Goal: Book appointment/travel/reservation

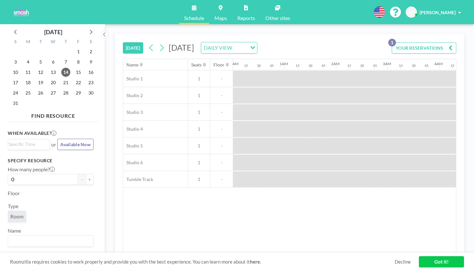
scroll to position [0, 535]
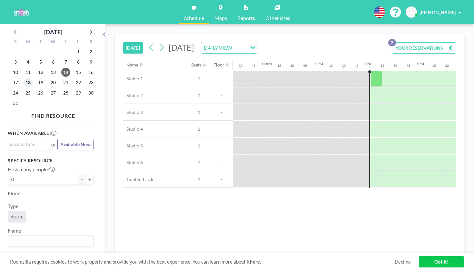
click at [25, 78] on span "18" at bounding box center [28, 82] width 9 height 9
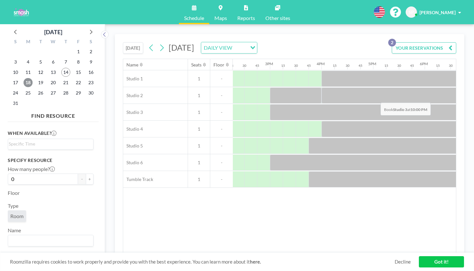
scroll to position [0, 737]
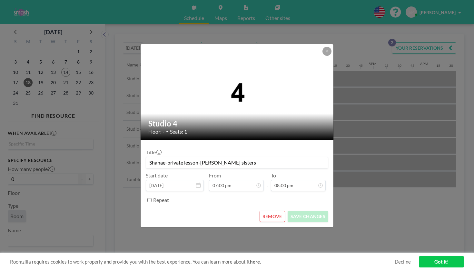
click at [152, 198] on input "Repeat" at bounding box center [149, 200] width 4 height 4
checkbox input "true"
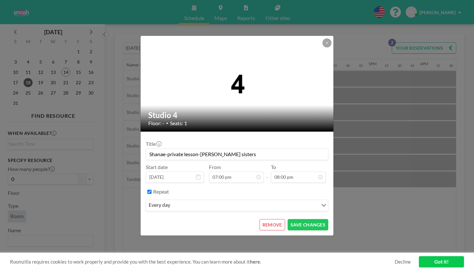
scroll to position [800, 0]
click at [322, 204] on icon "Search for option" at bounding box center [324, 205] width 5 height 3
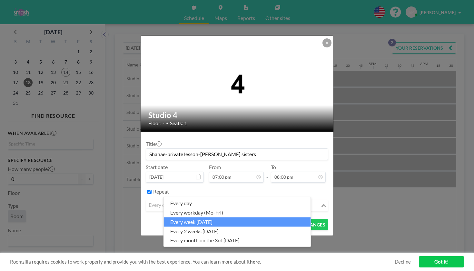
click at [243, 218] on li "every week [DATE]" at bounding box center [237, 221] width 147 height 9
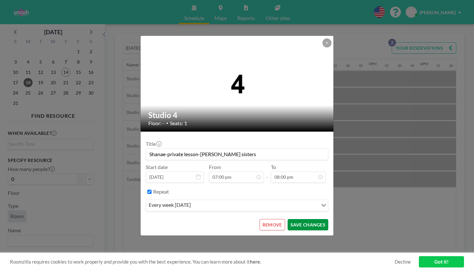
click at [292, 219] on button "SAVE CHANGES" at bounding box center [308, 224] width 41 height 11
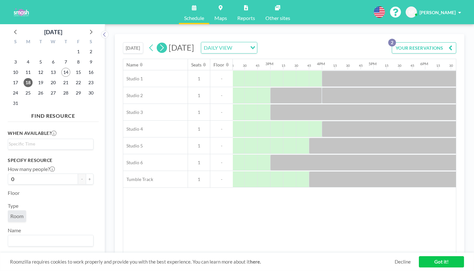
click at [160, 45] on icon at bounding box center [162, 48] width 4 height 7
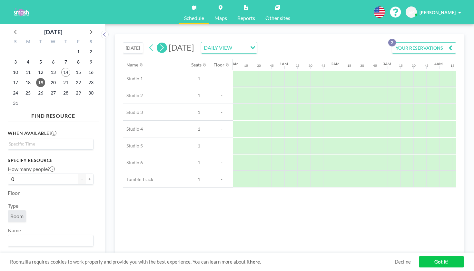
scroll to position [0, 325]
click at [148, 43] on icon at bounding box center [151, 48] width 6 height 10
click at [257, 42] on div "Loading..." at bounding box center [252, 47] width 10 height 10
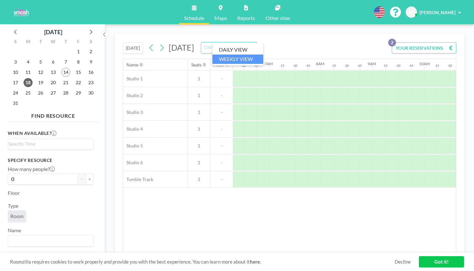
click at [242, 56] on li "WEEKLY VIEW" at bounding box center [238, 59] width 51 height 9
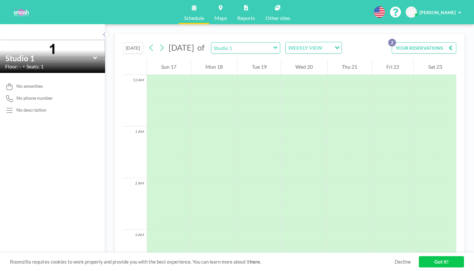
scroll to position [325, 0]
click at [274, 46] on icon at bounding box center [276, 47] width 4 height 3
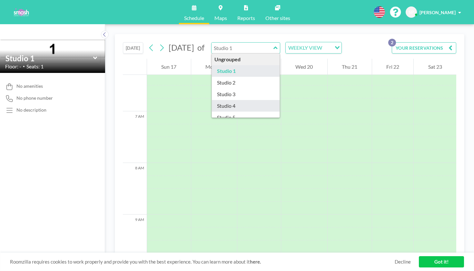
type input "Studio 4"
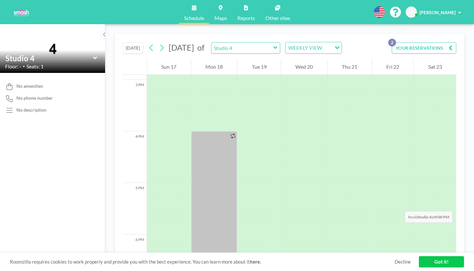
scroll to position [766, 0]
click at [332, 42] on div "Loading..." at bounding box center [337, 47] width 10 height 10
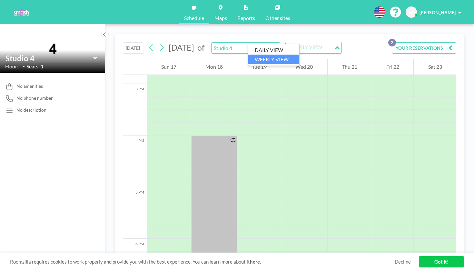
click at [284, 58] on li "WEEKLY VIEW" at bounding box center [273, 59] width 51 height 9
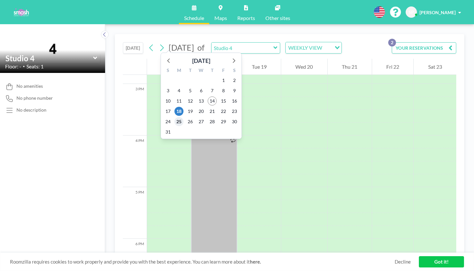
click at [175, 117] on span "25" at bounding box center [179, 121] width 9 height 9
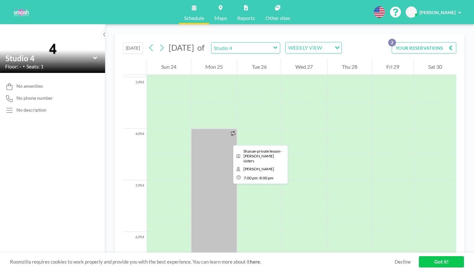
scroll to position [764, 0]
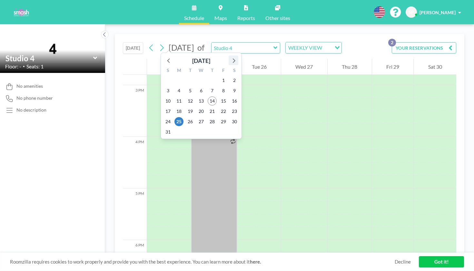
click at [229, 57] on icon at bounding box center [233, 60] width 8 height 8
click at [175, 76] on span "1" at bounding box center [179, 80] width 9 height 9
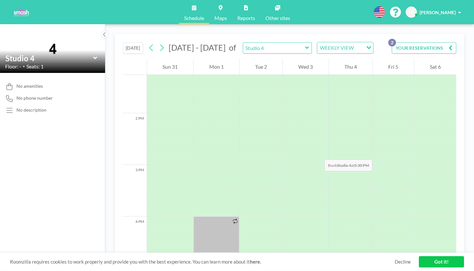
scroll to position [685, 0]
